Goal: Task Accomplishment & Management: Complete application form

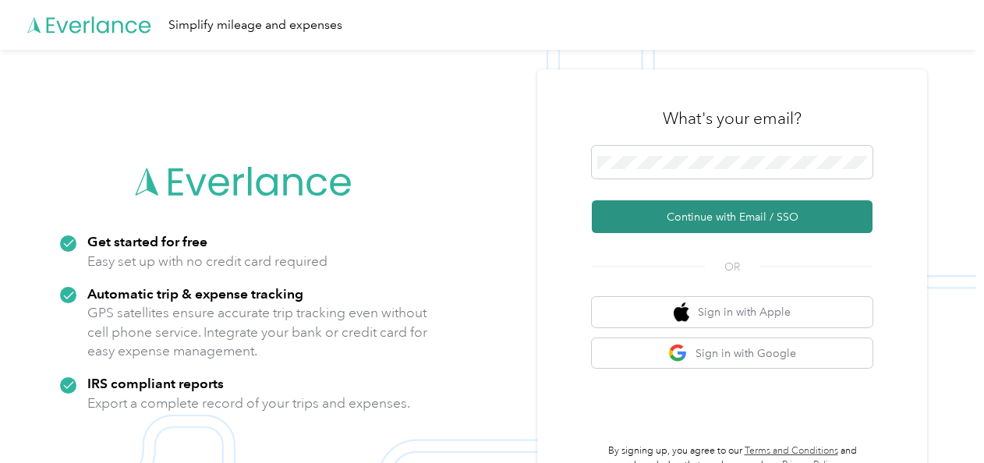
click at [629, 214] on button "Continue with Email / SSO" at bounding box center [732, 216] width 281 height 33
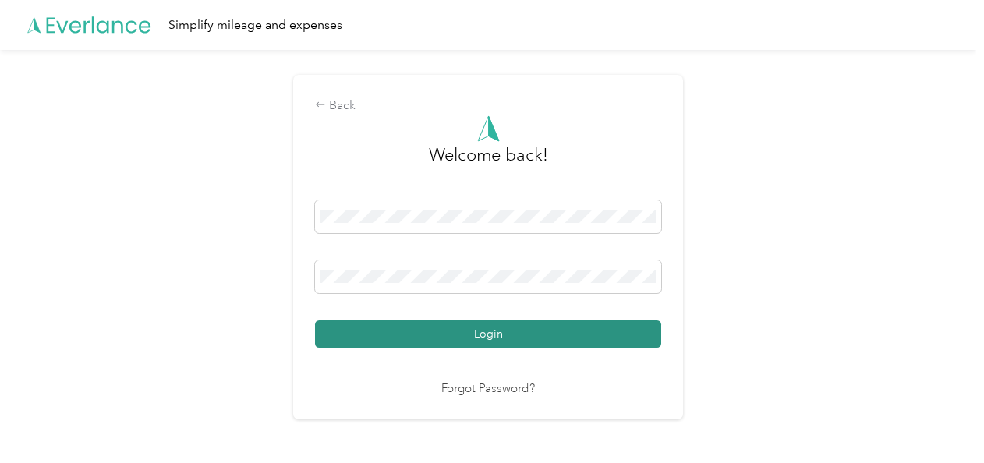
click at [577, 334] on button "Login" at bounding box center [488, 333] width 346 height 27
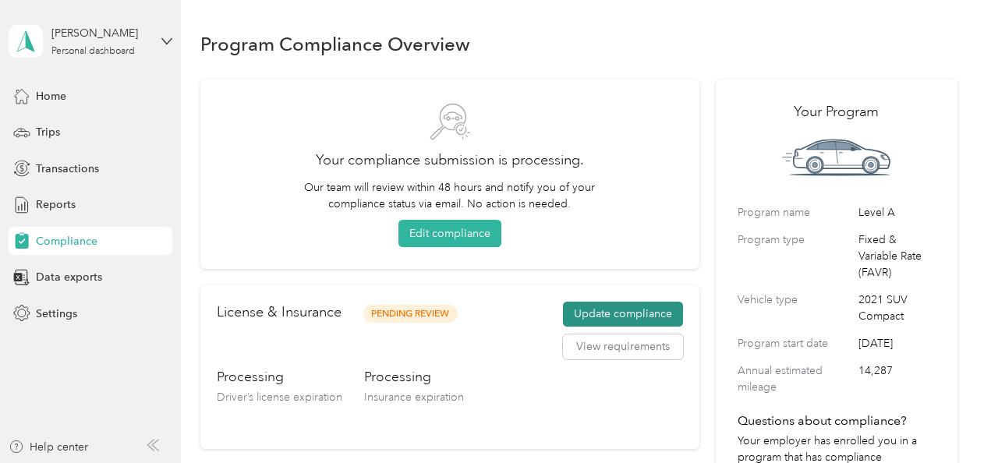
click at [603, 313] on button "Update compliance" at bounding box center [623, 314] width 120 height 25
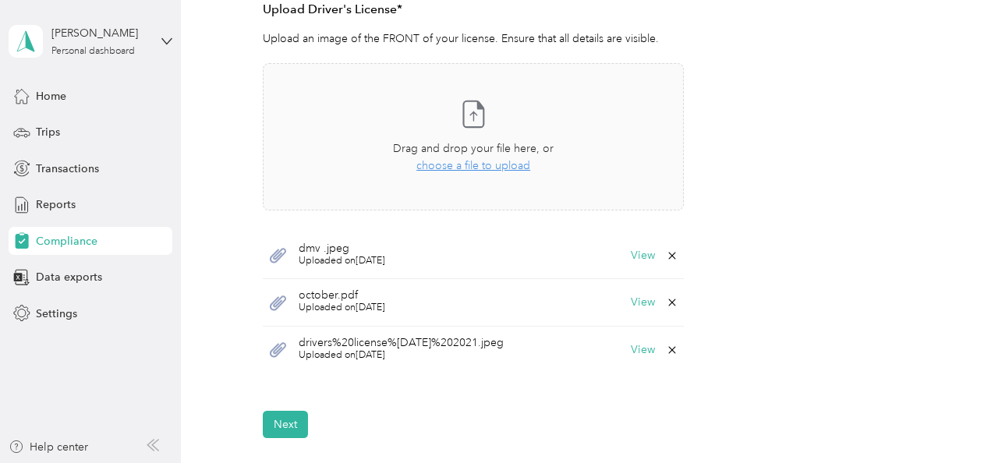
scroll to position [613, 0]
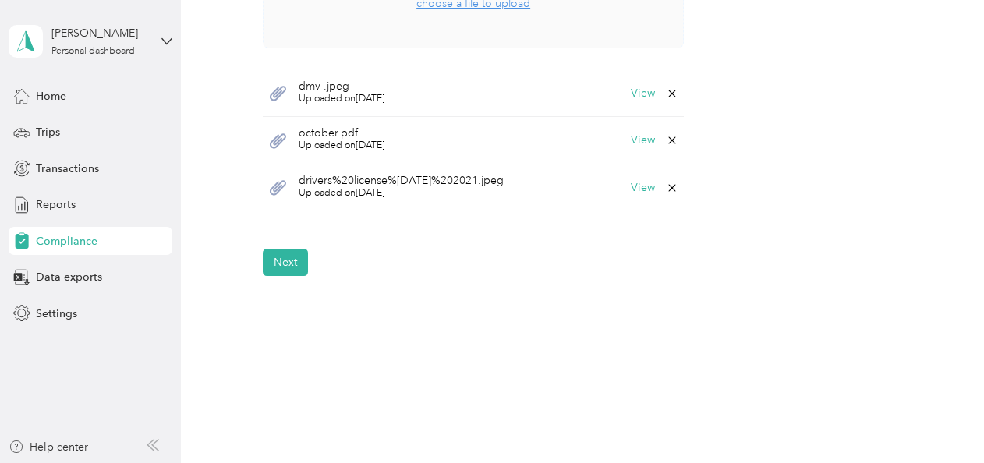
click at [477, 5] on span "choose a file to upload" at bounding box center [473, 3] width 114 height 13
click at [348, 87] on span "dmv .jpeg" at bounding box center [341, 86] width 87 height 11
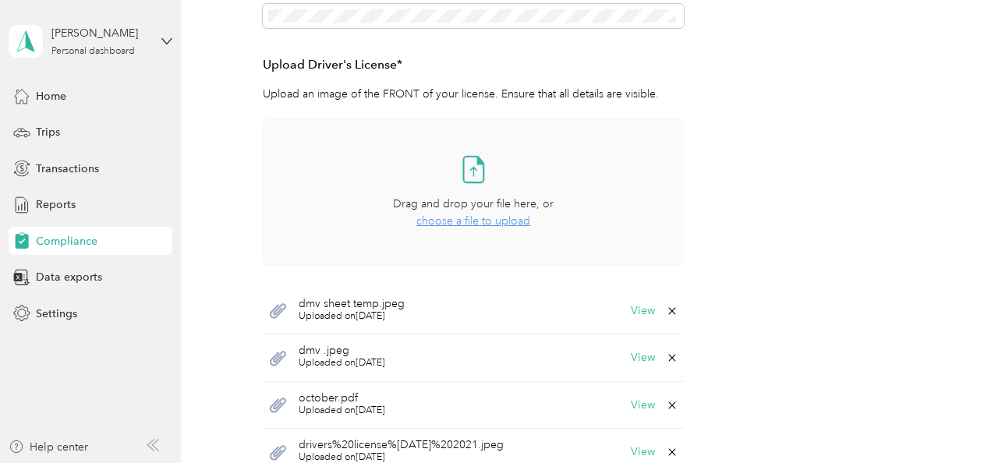
scroll to position [0, 0]
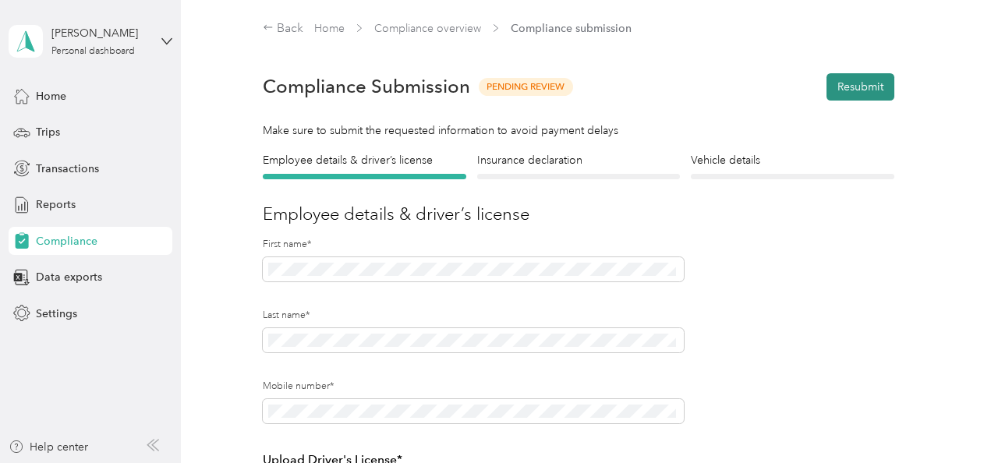
click at [864, 90] on button "Resubmit" at bounding box center [860, 86] width 68 height 27
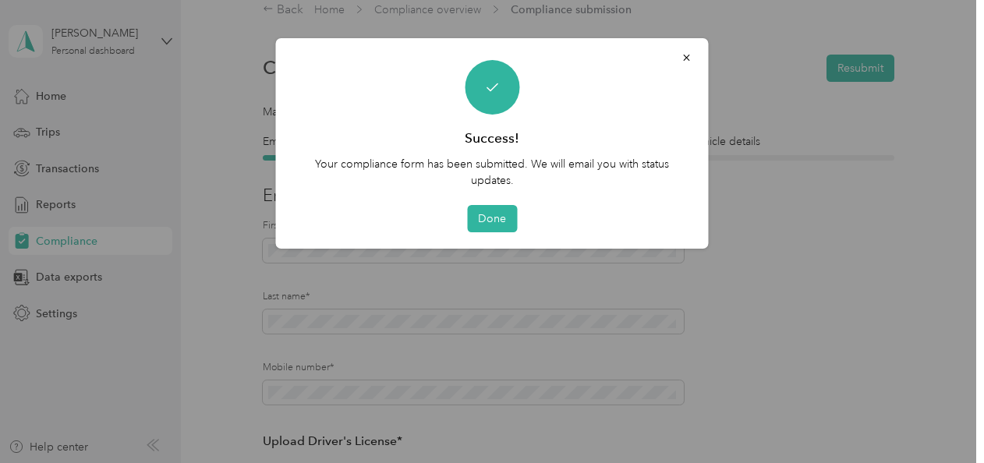
click at [483, 232] on div "Success! Your compliance form has been submitted. We will email you with status…" at bounding box center [492, 143] width 433 height 210
click at [498, 217] on button "Done" at bounding box center [492, 218] width 50 height 27
